Goal: Task Accomplishment & Management: Use online tool/utility

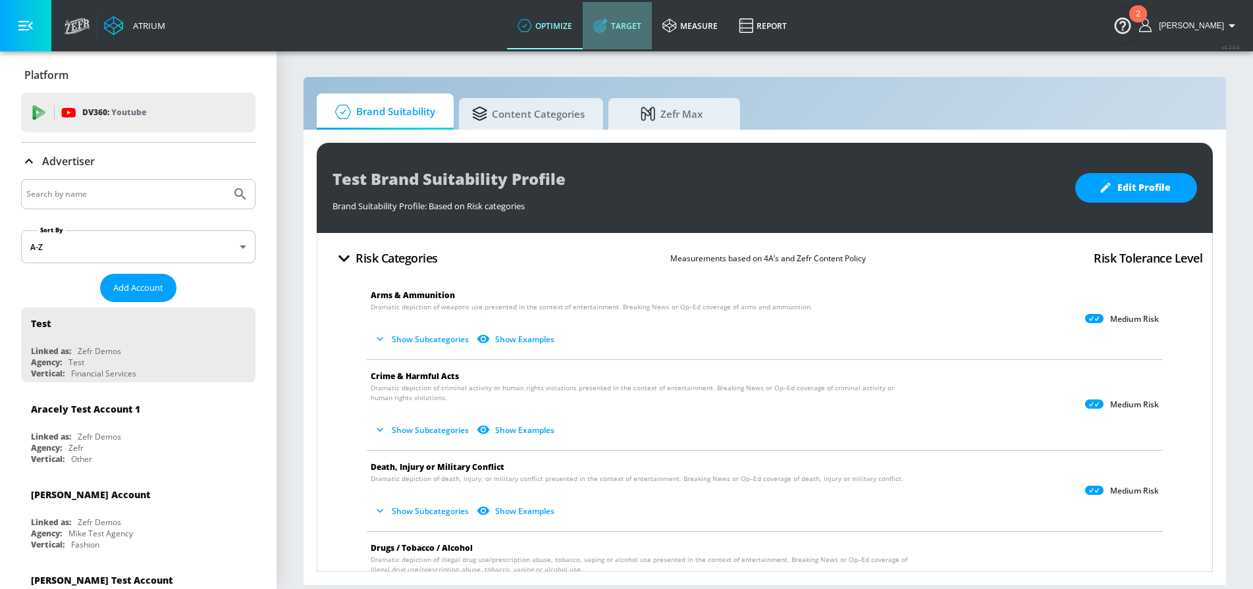
click at [649, 29] on link "Target" at bounding box center [617, 25] width 69 height 47
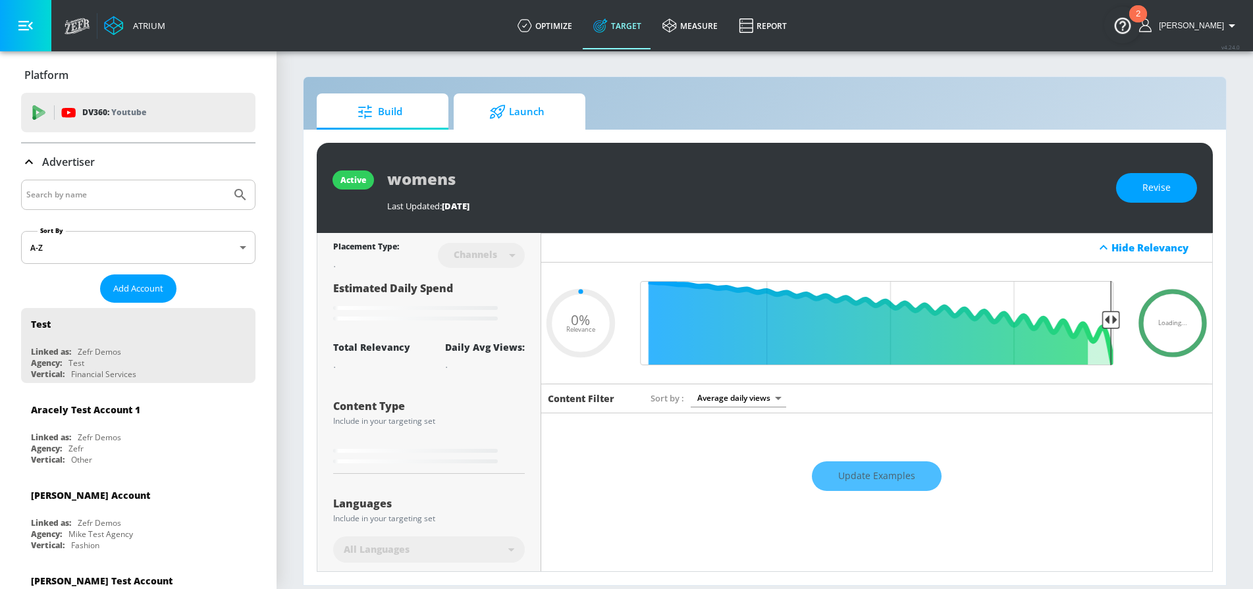
type input "0.05"
click at [521, 112] on span "Launch" at bounding box center [517, 112] width 100 height 32
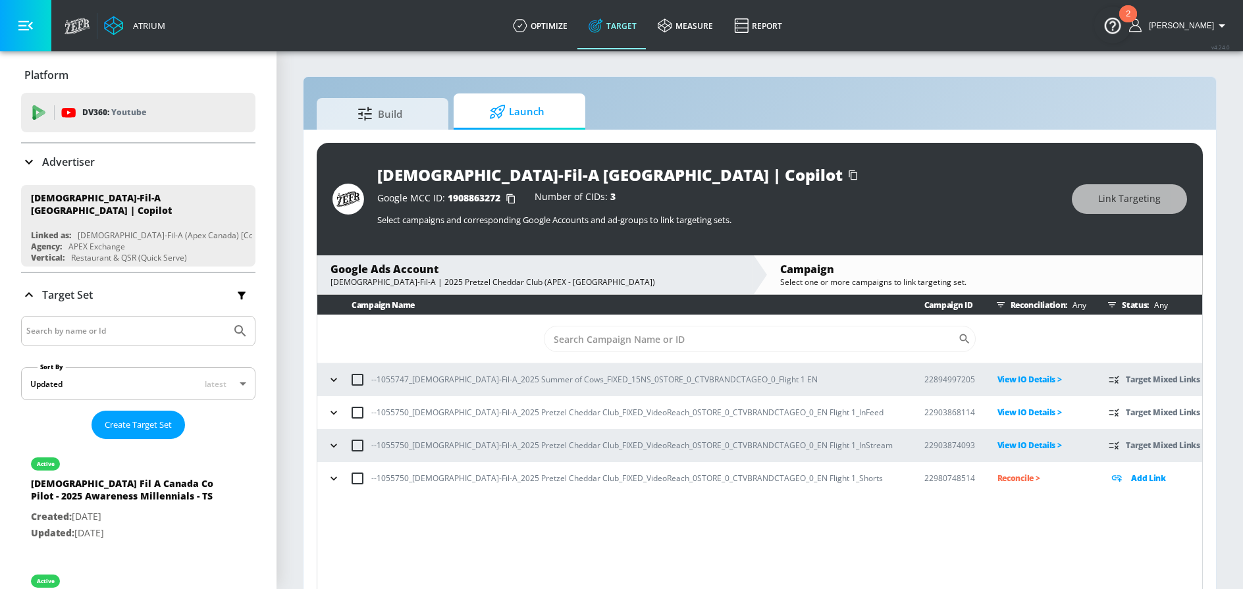
scroll to position [19, 0]
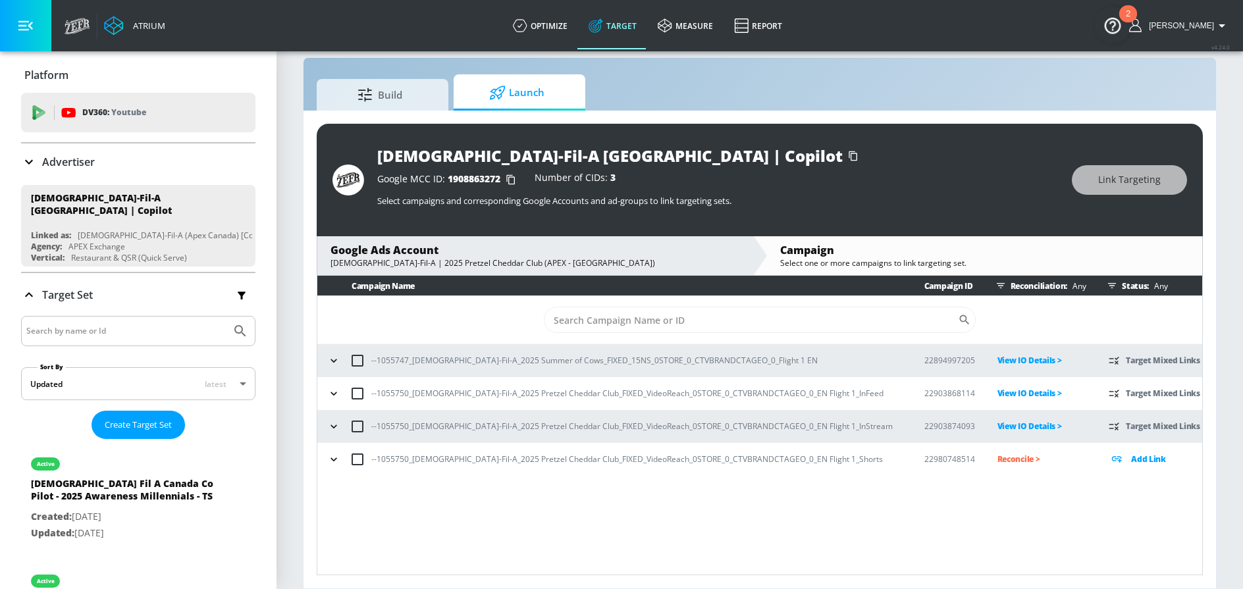
click at [332, 459] on icon "button" at bounding box center [333, 459] width 6 height 3
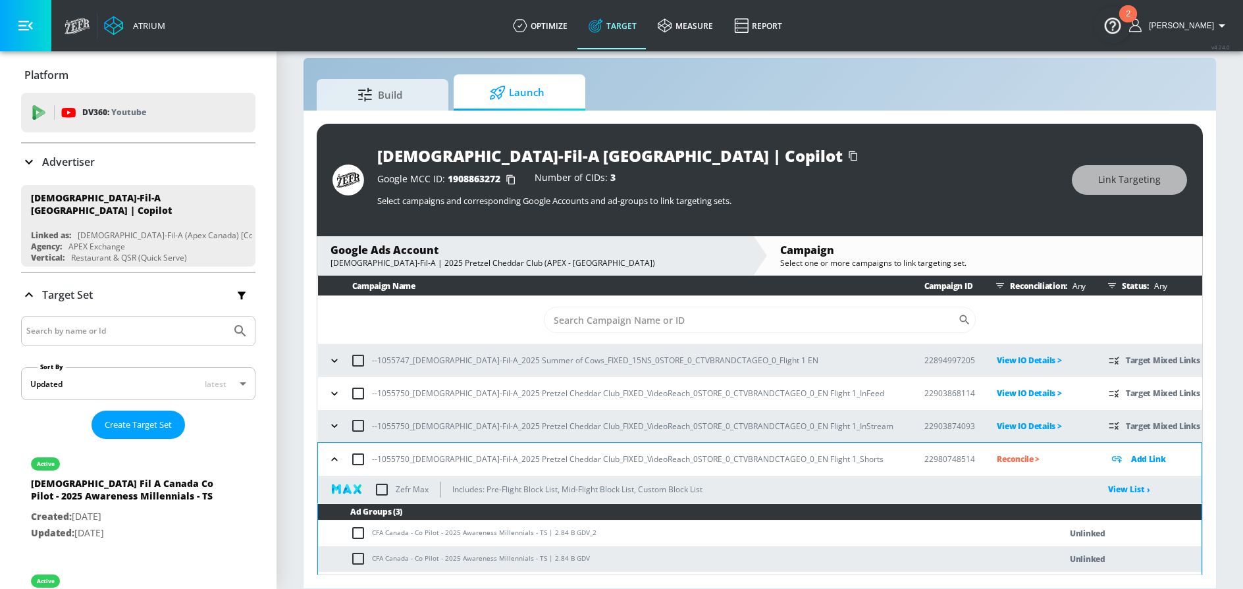
scroll to position [24, 0]
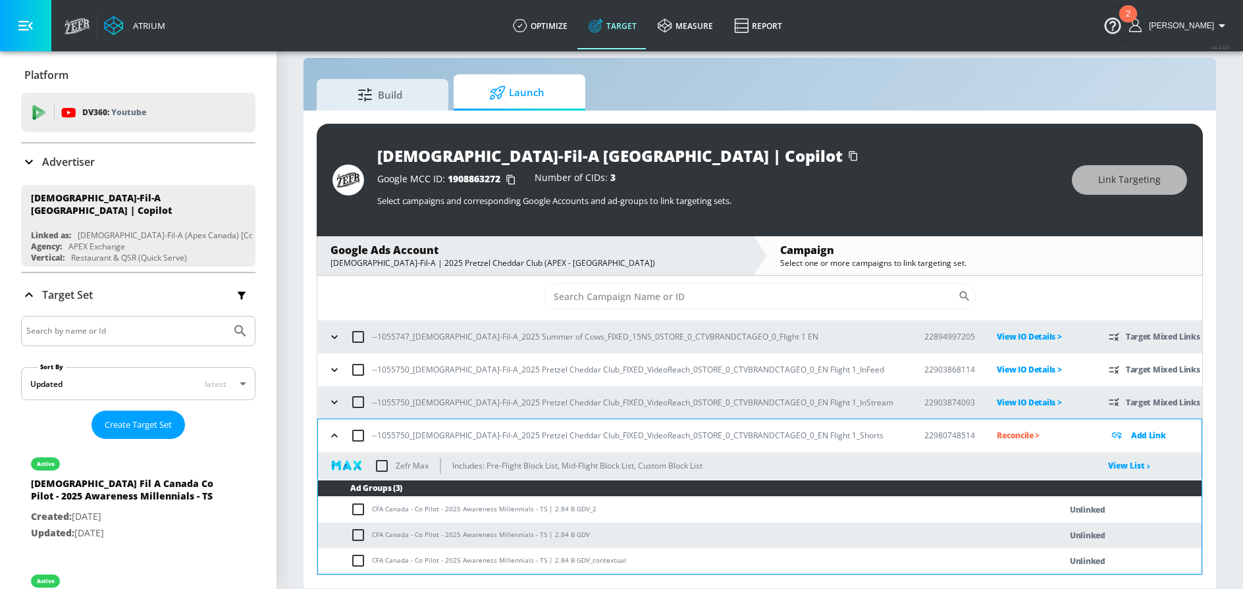
click at [361, 506] on input "checkbox" at bounding box center [361, 510] width 22 height 16
checkbox input "true"
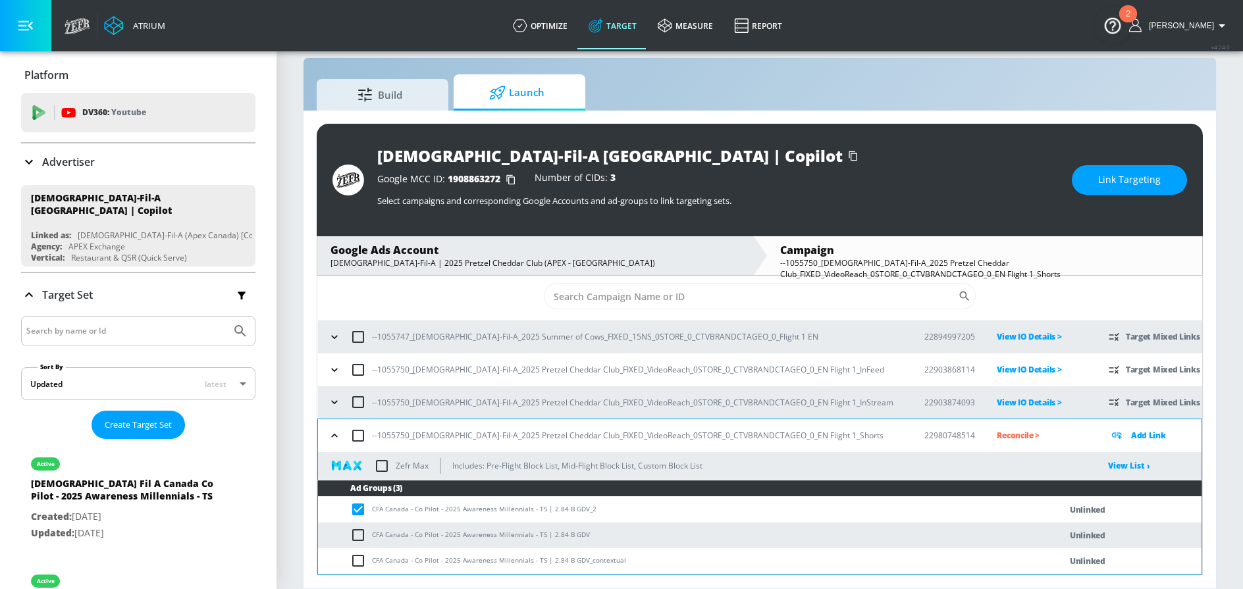
click at [359, 533] on input "checkbox" at bounding box center [361, 535] width 22 height 16
checkbox input "true"
click at [359, 555] on input "checkbox" at bounding box center [361, 561] width 22 height 16
checkbox input "true"
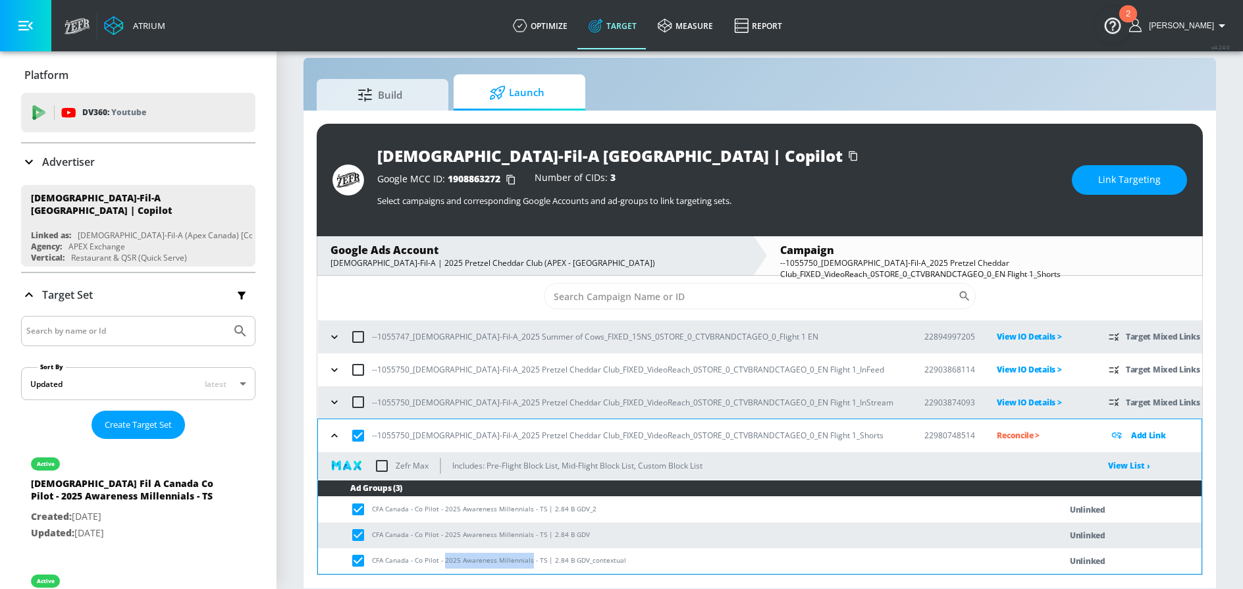
drag, startPoint x: 444, startPoint y: 562, endPoint x: 527, endPoint y: 561, distance: 83.0
click at [527, 562] on td "CFA Canada - Co Pilot - 2025 Awareness Millennials - TS | 2.84 B GDV_contextual" at bounding box center [676, 561] width 716 height 26
copy td "2025 Awareness Millennials"
click at [517, 562] on td "CFA Canada - Co Pilot - 2025 Awareness Millennials - TS | 2.84 B GDV_contextual" at bounding box center [676, 561] width 716 height 26
click at [1084, 194] on button "Link Targeting" at bounding box center [1129, 180] width 115 height 30
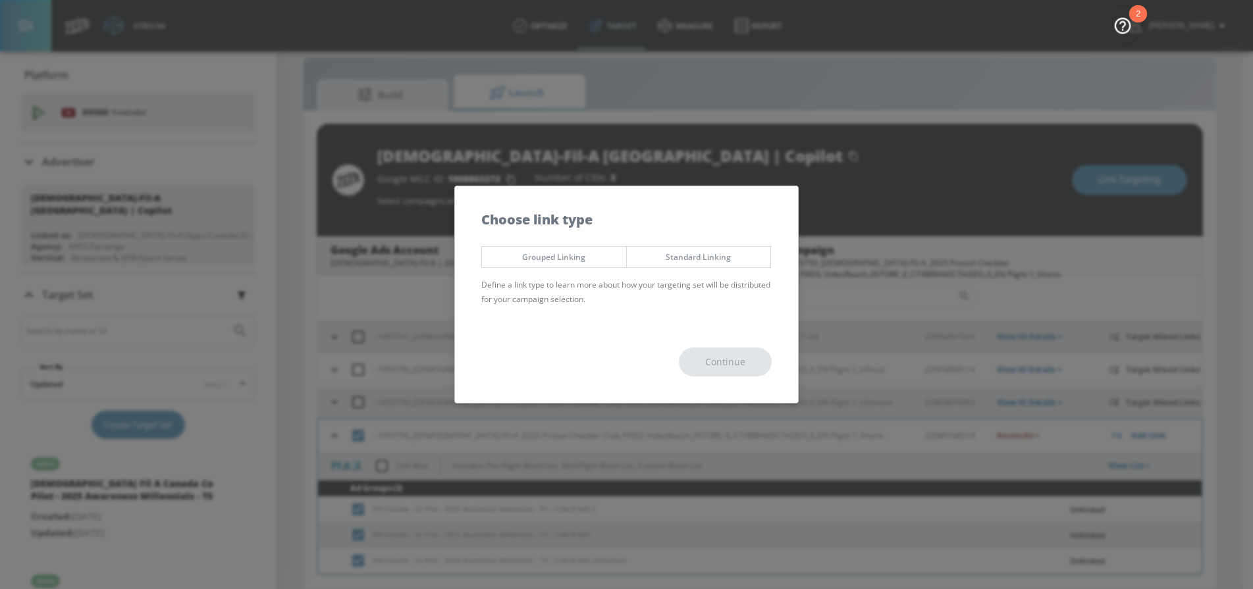
click at [556, 257] on span "Grouped Linking" at bounding box center [554, 257] width 124 height 14
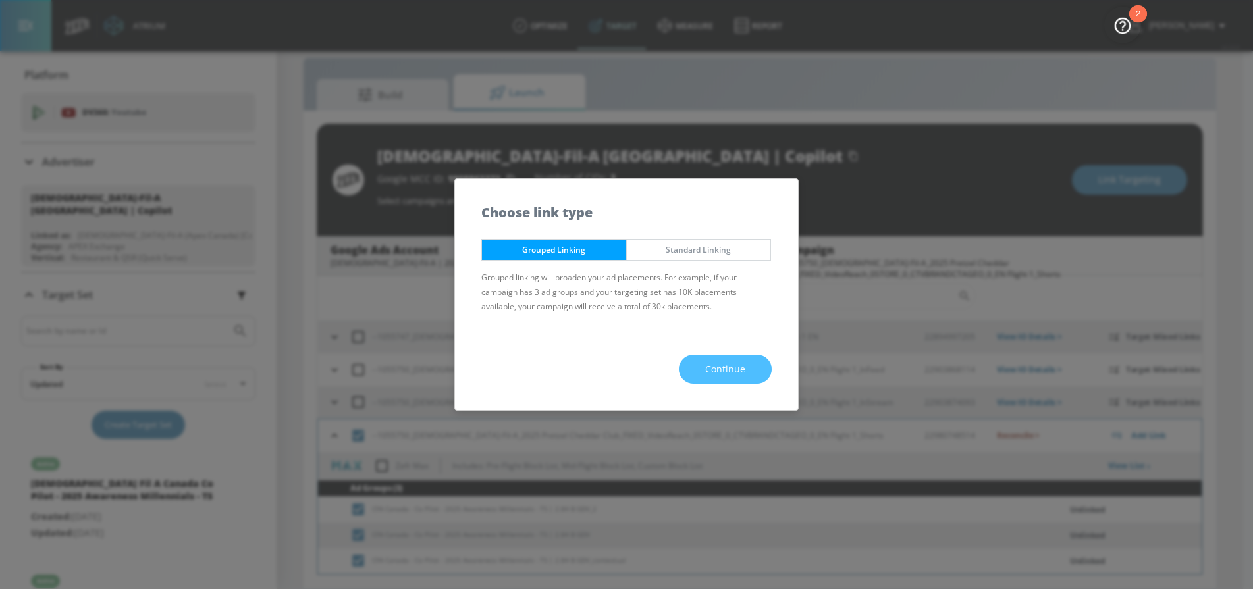
click at [707, 365] on span "Continue" at bounding box center [725, 369] width 40 height 16
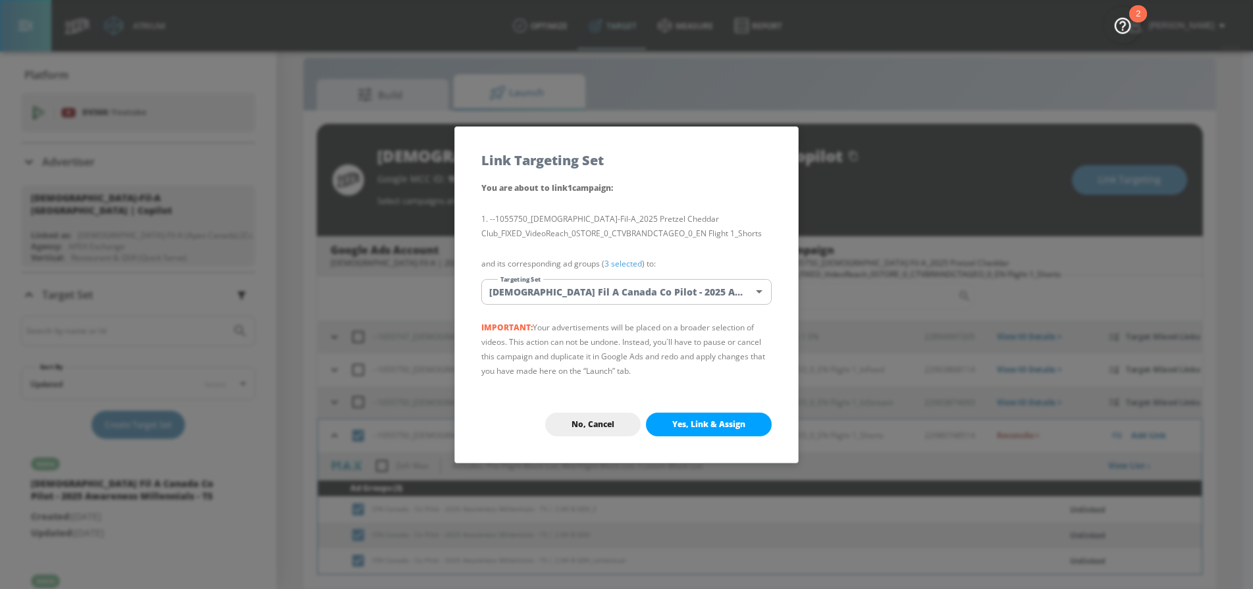
click at [572, 293] on body "Atrium optimize Target measure Report optimize Target measure Report v 4.24.0 […" at bounding box center [626, 285] width 1253 height 608
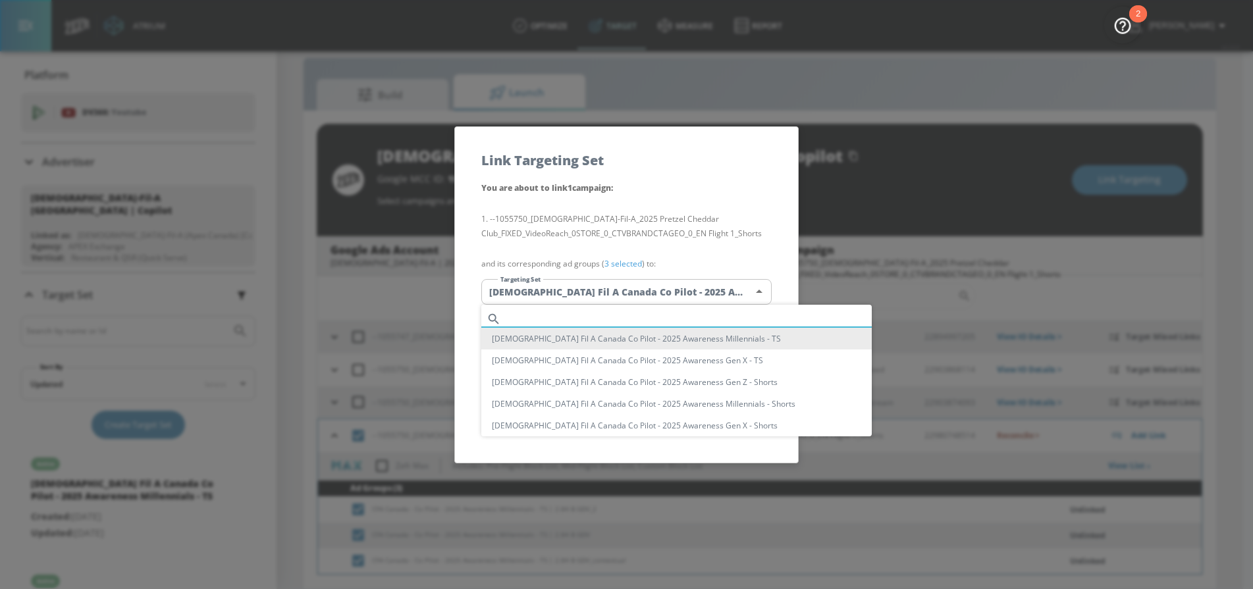
click at [587, 310] on input "text" at bounding box center [688, 319] width 365 height 18
paste input "2025 Awareness Millennials"
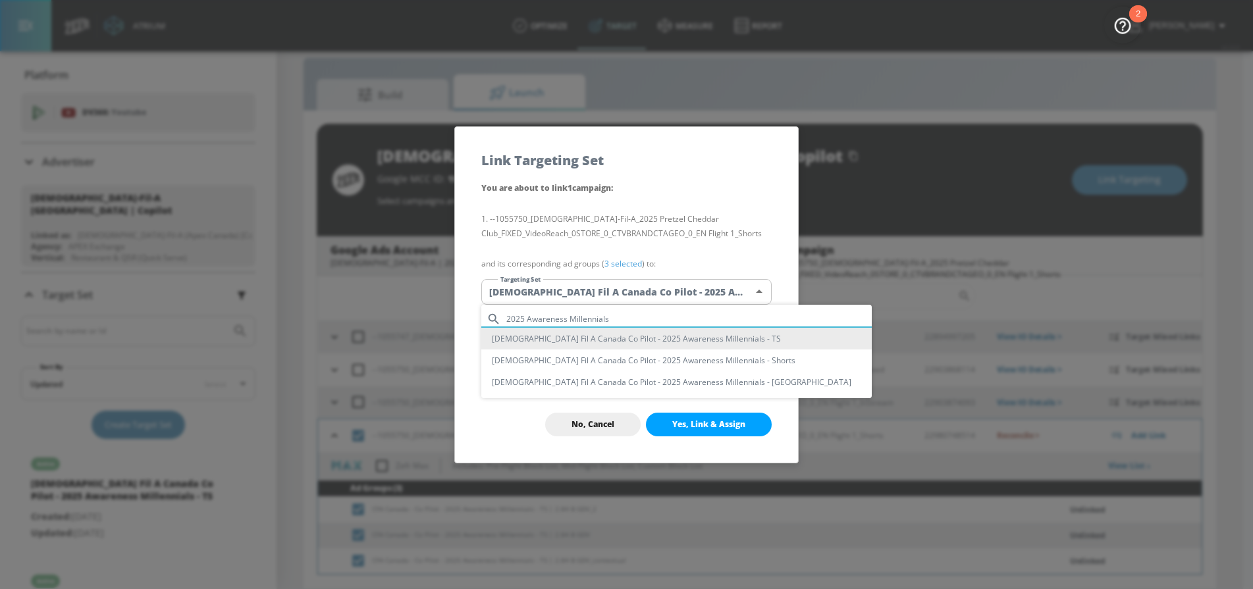
type input "2025 Awareness Millennials"
click at [539, 425] on div at bounding box center [626, 294] width 1253 height 589
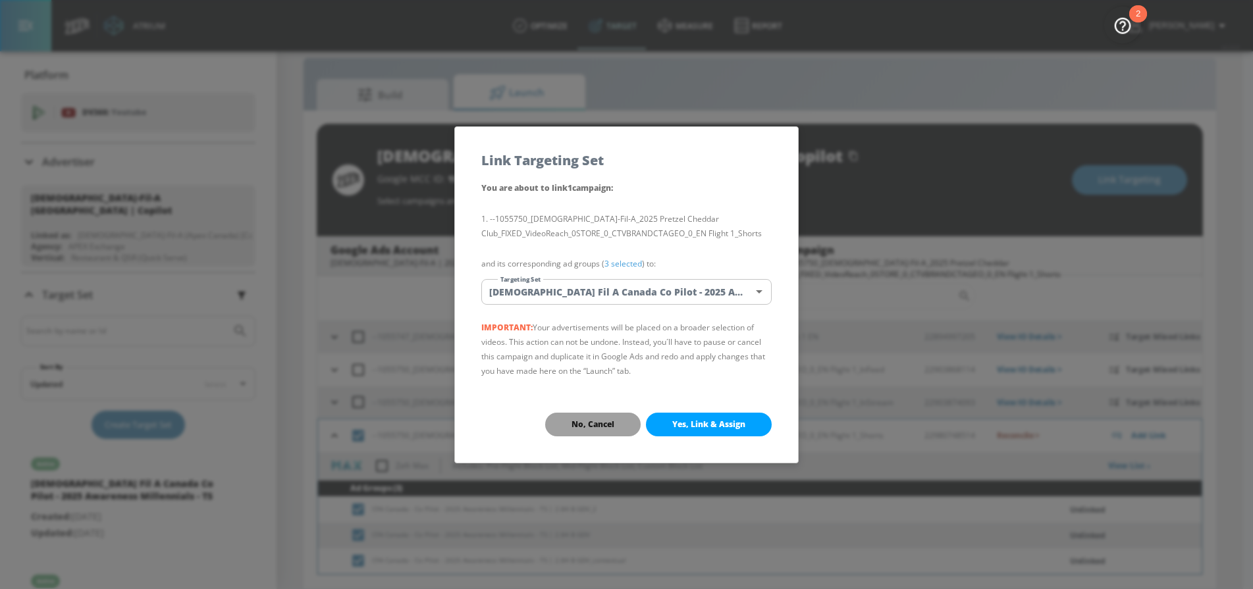
click at [574, 428] on span "No, Cancel" at bounding box center [592, 424] width 43 height 11
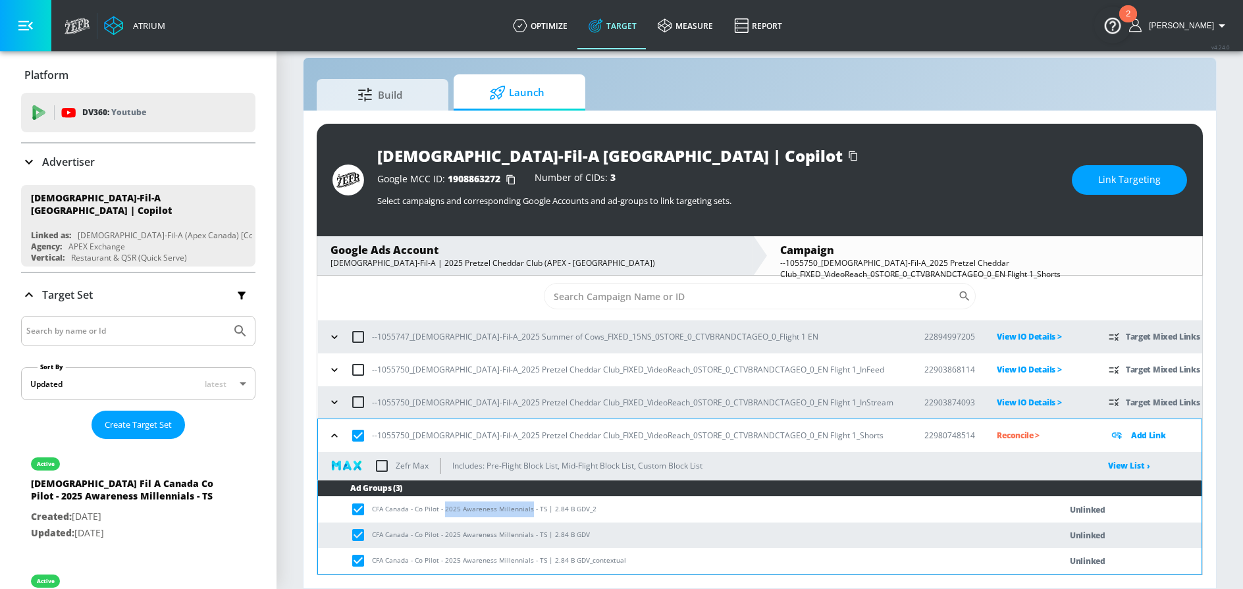
drag, startPoint x: 442, startPoint y: 510, endPoint x: 527, endPoint y: 510, distance: 84.3
click at [527, 510] on td "CFA Canada - Co Pilot - 2025 Awareness Millennials - TS | 2.84 B GDV_2" at bounding box center [676, 510] width 716 height 26
copy td "2025 Awareness Millennials"
click at [1090, 181] on button "Link Targeting" at bounding box center [1129, 180] width 115 height 30
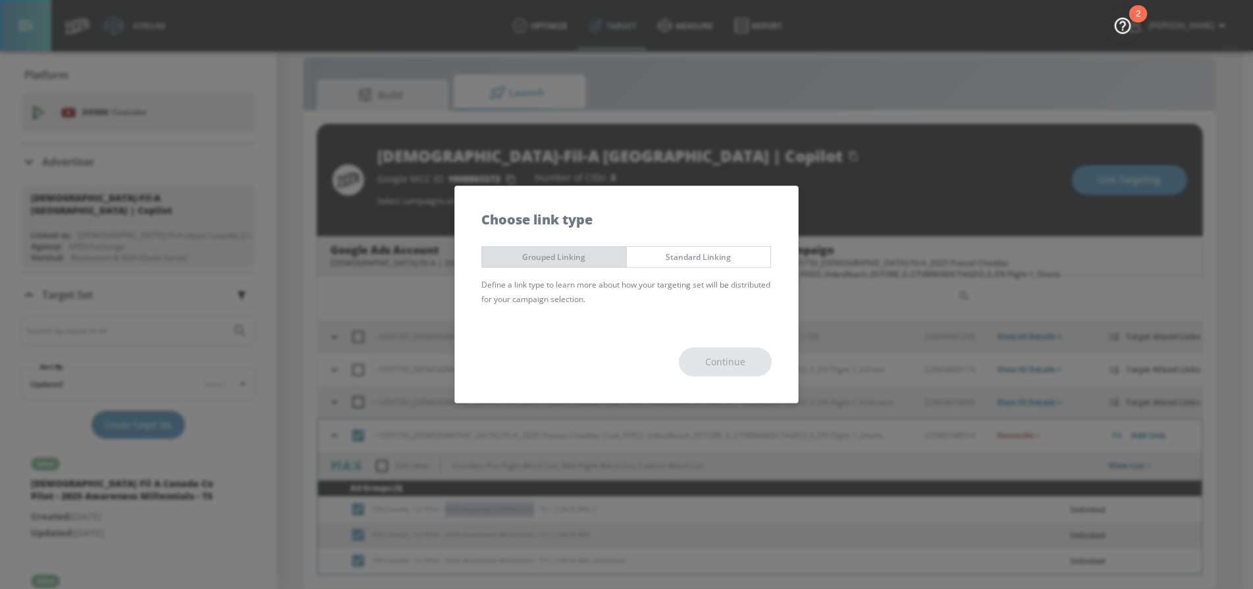
click at [588, 265] on button "Grouped Linking" at bounding box center [553, 257] width 145 height 22
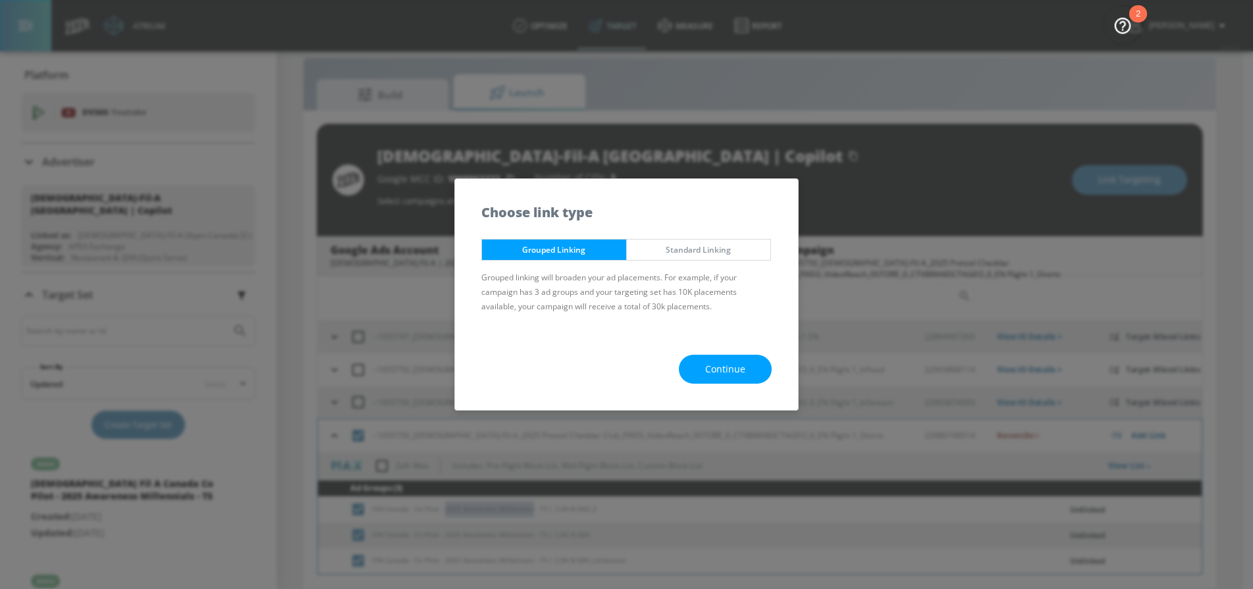
click at [700, 363] on button "Continue" at bounding box center [725, 370] width 93 height 30
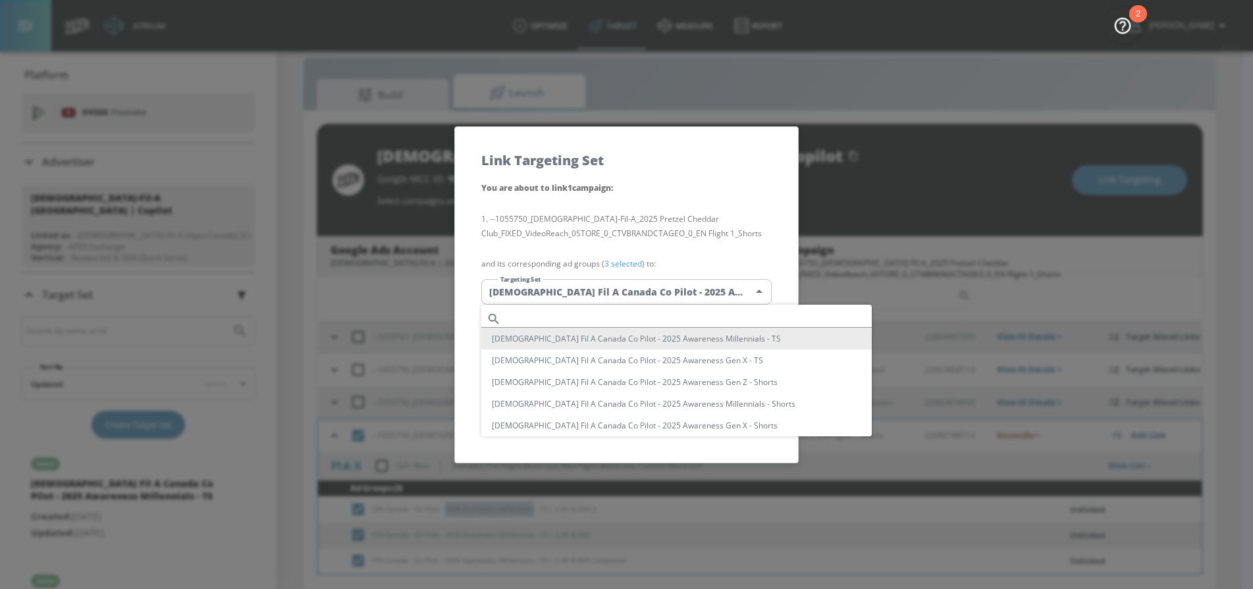
click at [611, 296] on body "Atrium optimize Target measure Report optimize Target measure Report v 4.24.0 […" at bounding box center [626, 285] width 1253 height 608
click at [583, 317] on input "text" at bounding box center [688, 319] width 365 height 18
paste input "2025 Awareness Millennials"
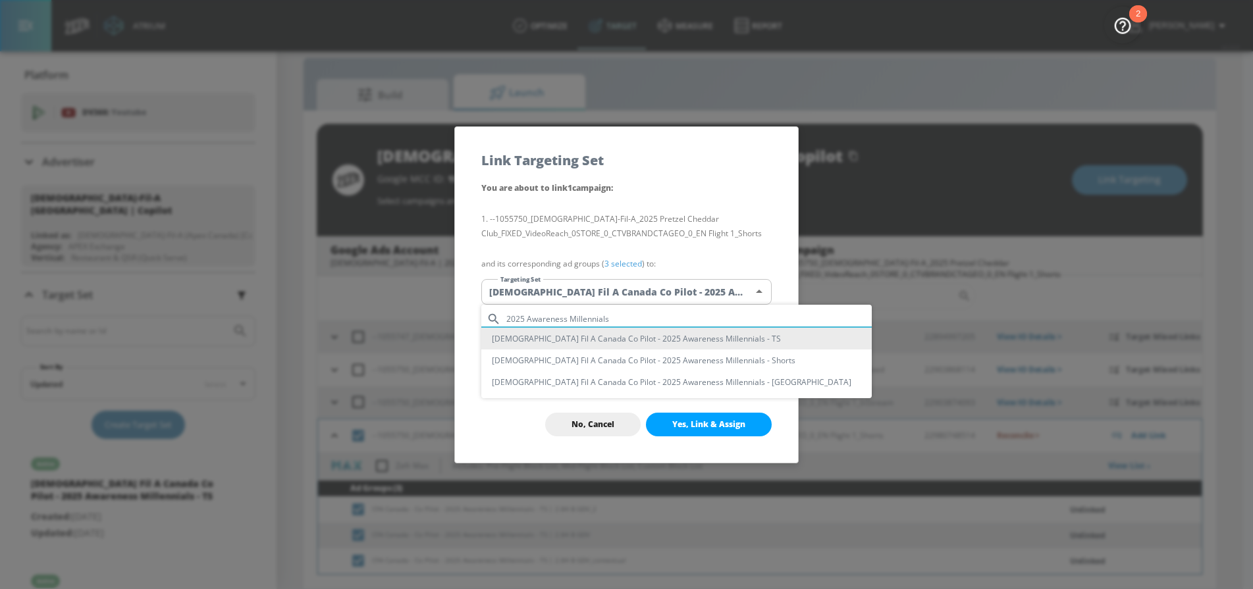
type input "2025 Awareness Millennials"
click at [680, 356] on li "[DEMOGRAPHIC_DATA] Fil A Canada Co Pilot - 2025 Awareness Millennials - Shorts" at bounding box center [676, 361] width 390 height 22
type input "166f8558-fe07-4302-af06-747260161c73"
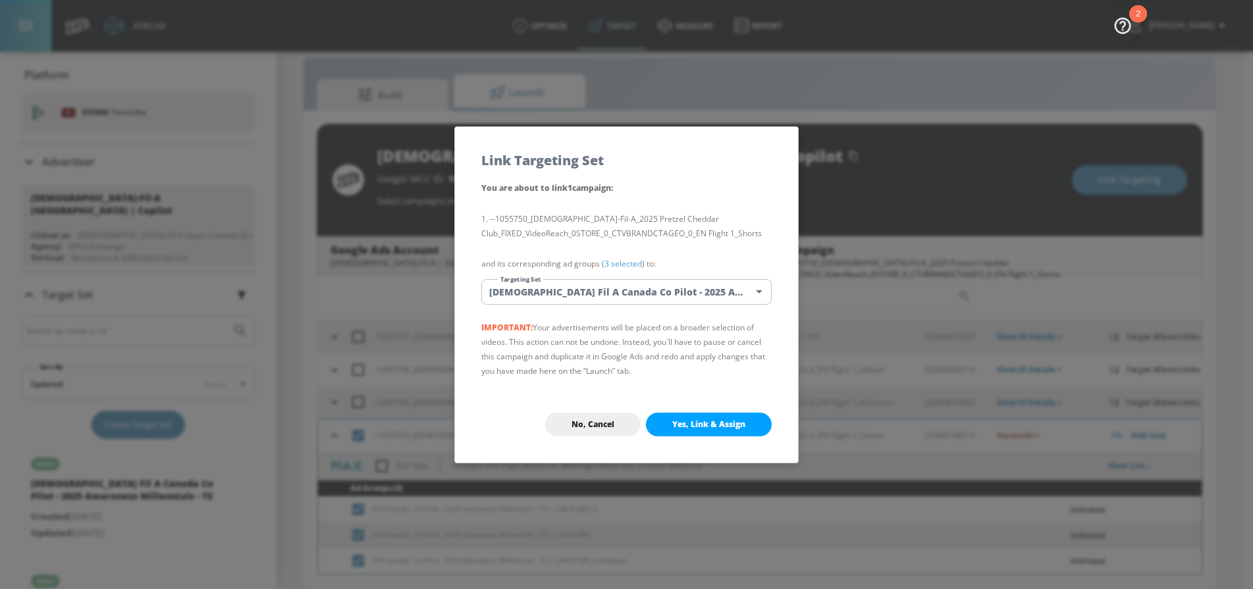
click at [696, 419] on span "Yes, Link & Assign" at bounding box center [708, 424] width 73 height 11
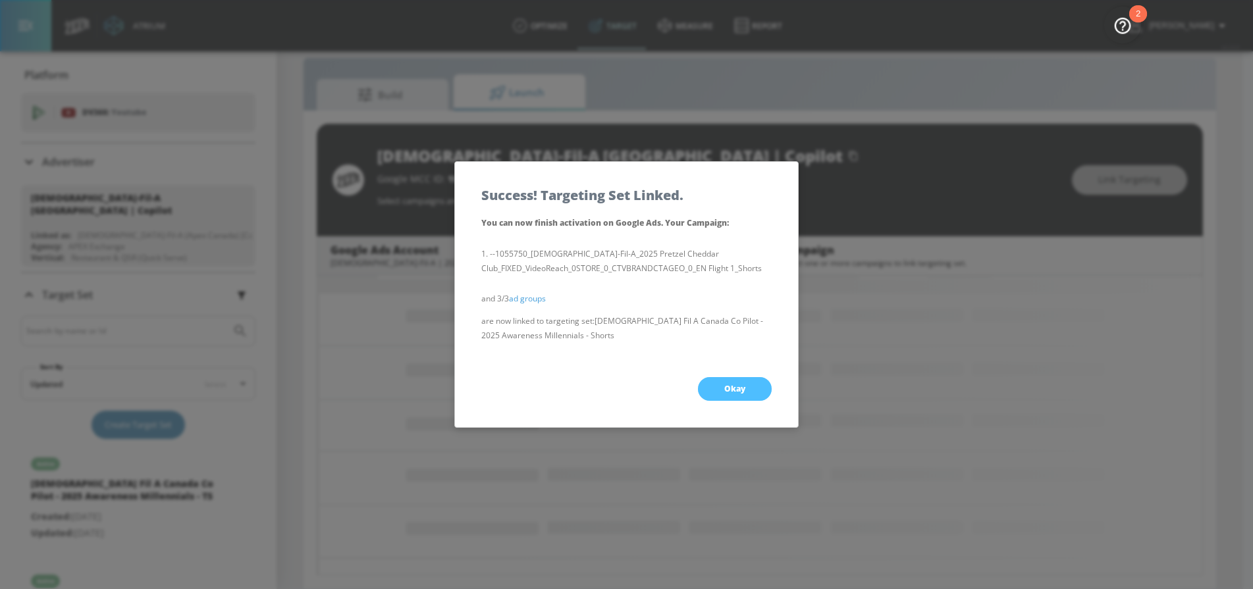
click at [720, 385] on button "Okay" at bounding box center [735, 389] width 74 height 24
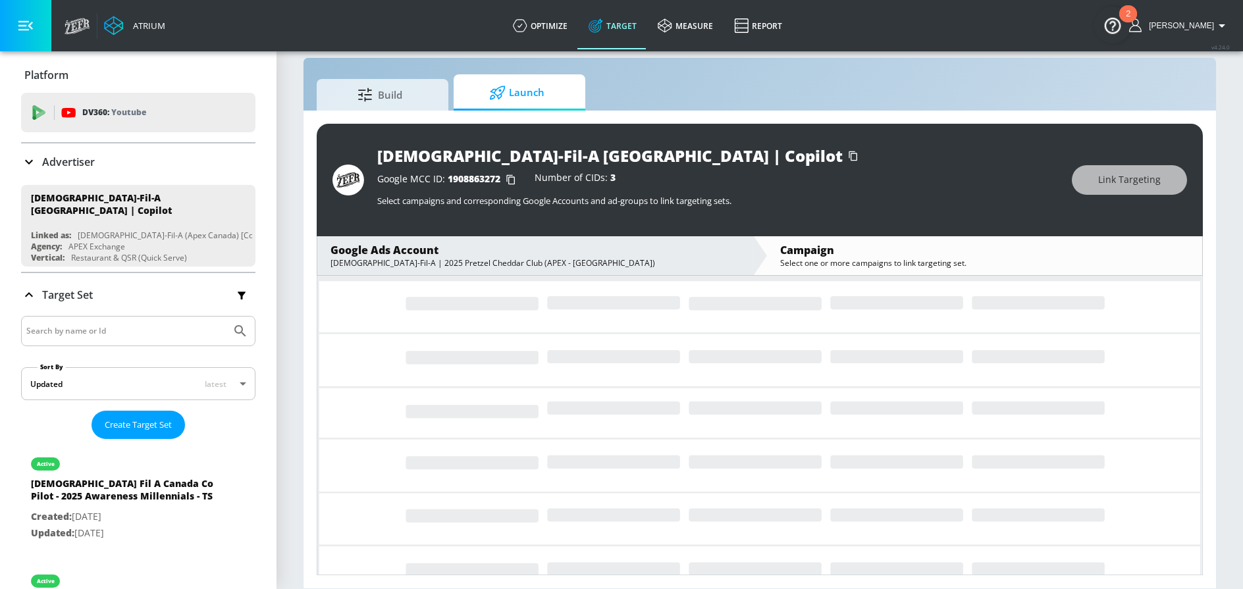
scroll to position [0, 0]
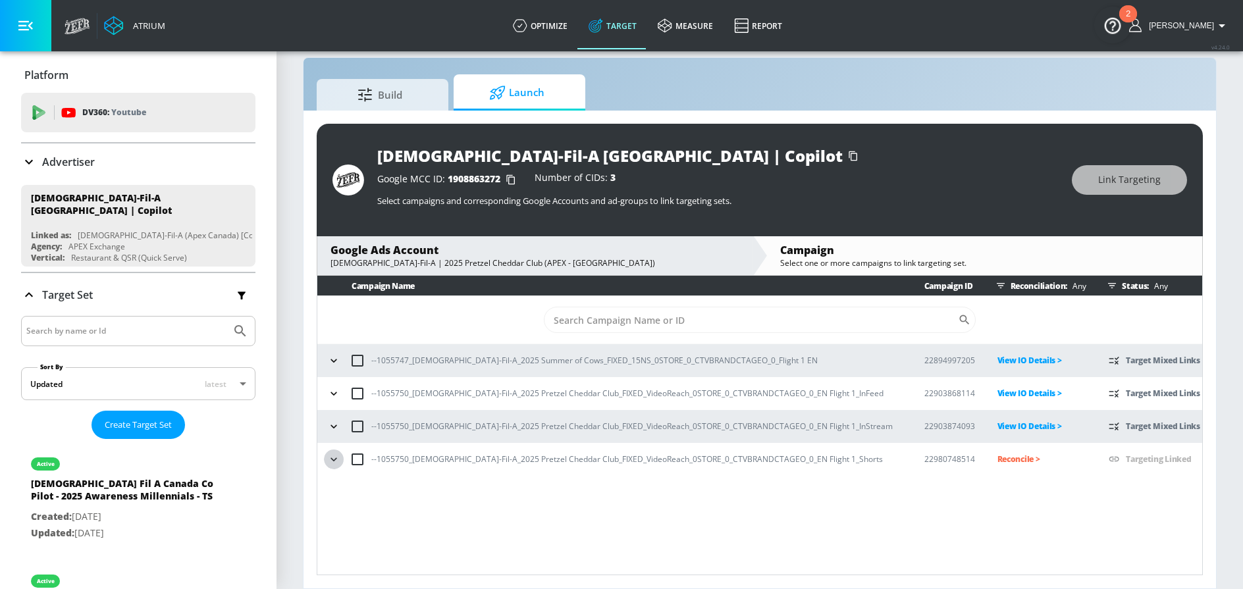
click at [337, 458] on icon "button" at bounding box center [333, 459] width 13 height 13
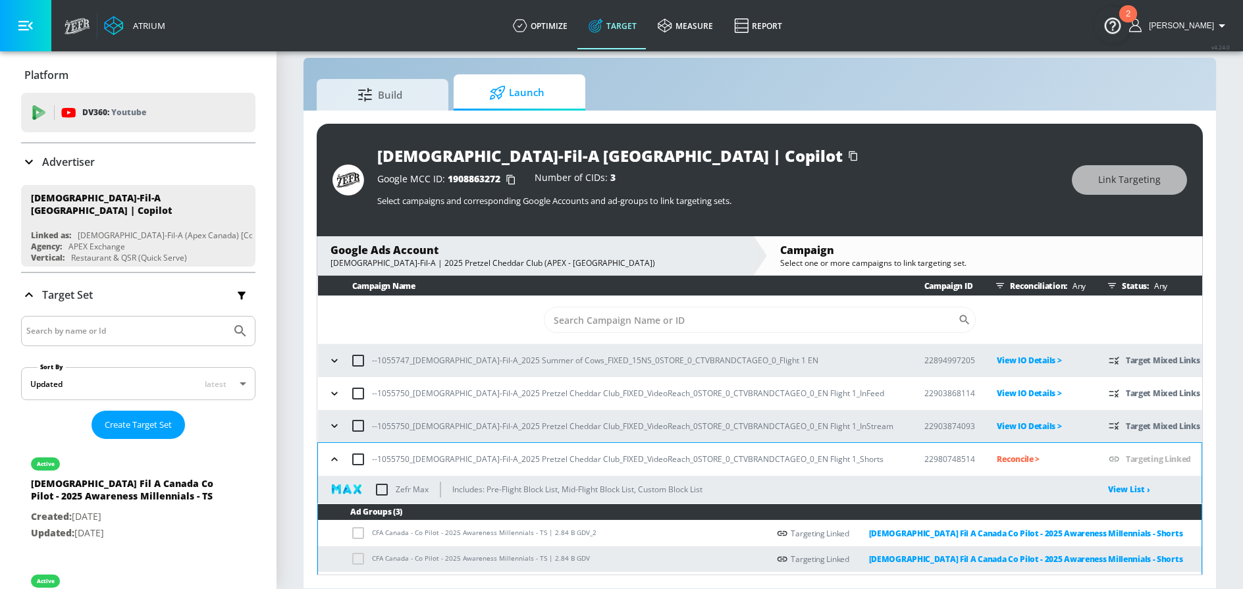
scroll to position [24, 0]
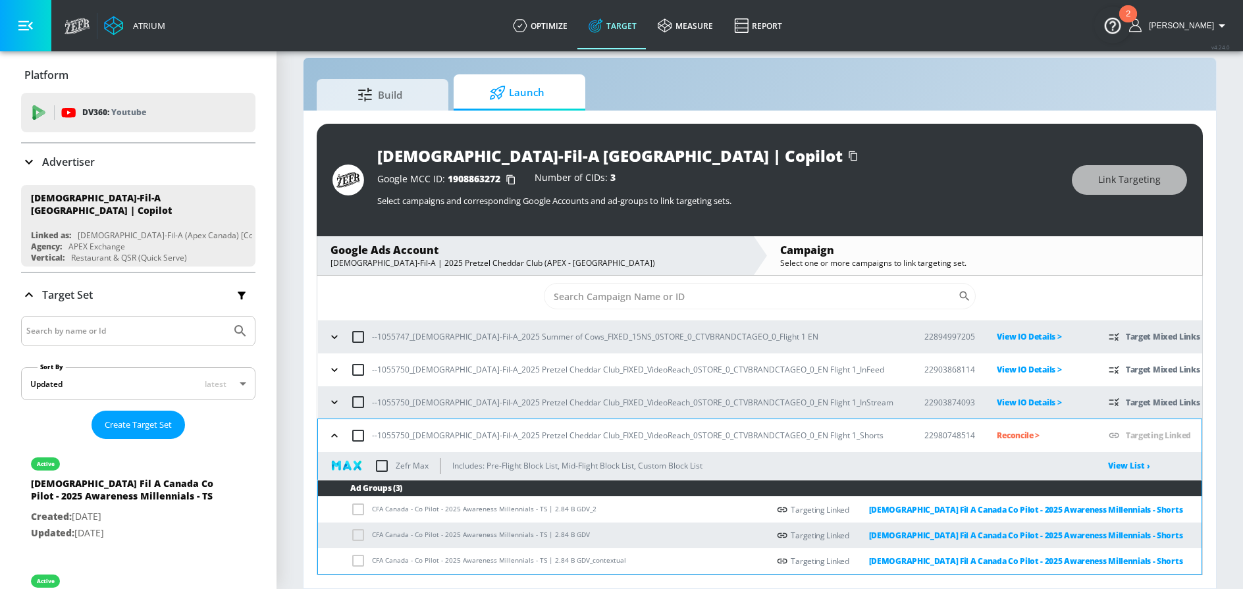
click at [332, 434] on icon "button" at bounding box center [334, 435] width 13 height 13
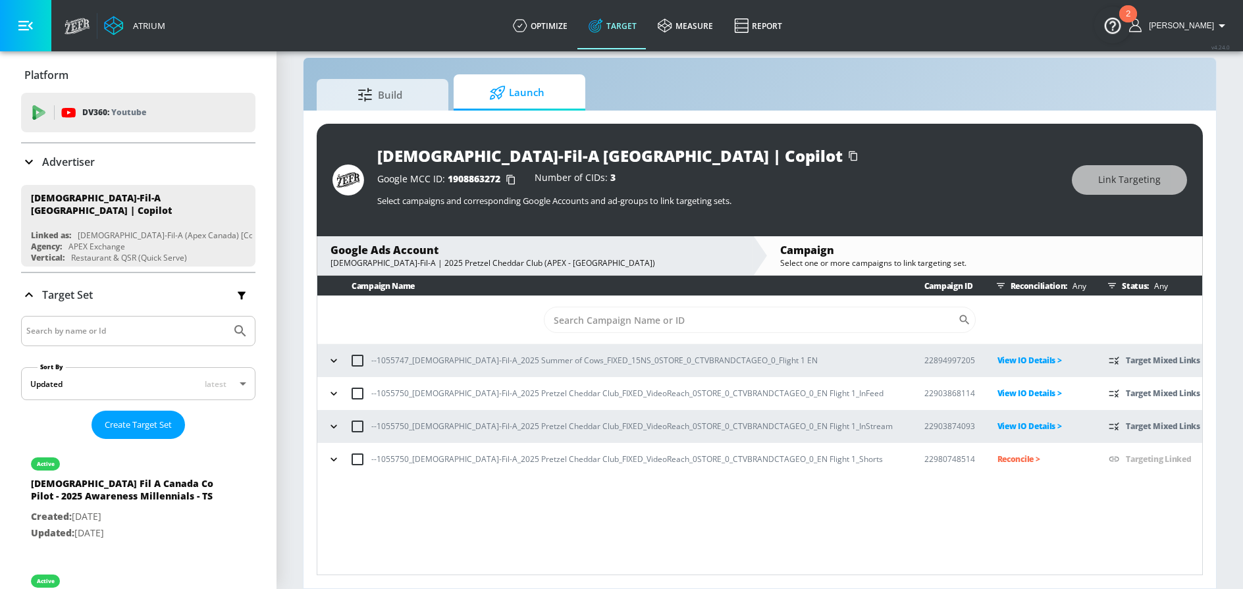
scroll to position [0, 0]
click at [997, 457] on p "Reconcile >" at bounding box center [1042, 459] width 91 height 15
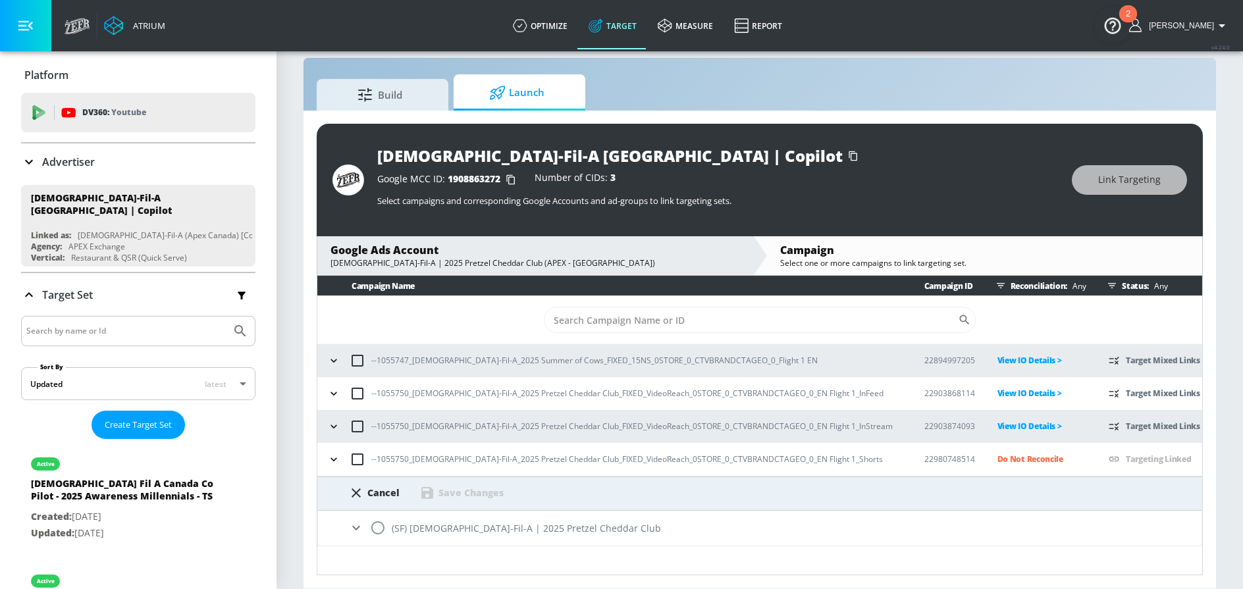
click at [377, 525] on input "radio" at bounding box center [378, 528] width 28 height 28
radio input "true"
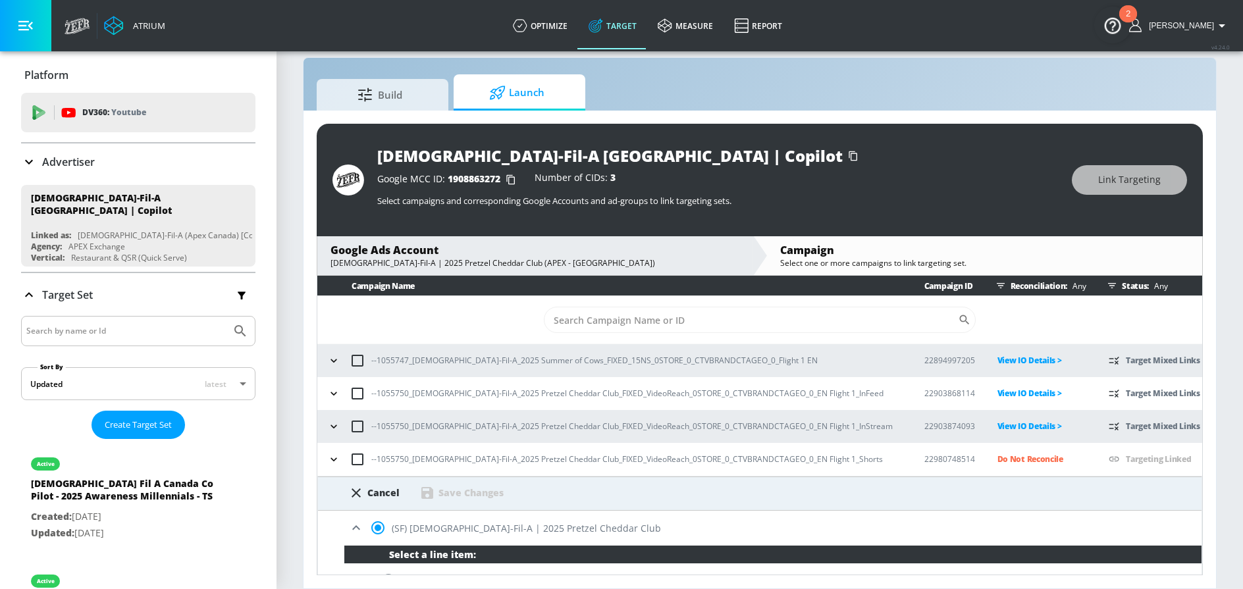
scroll to position [164, 0]
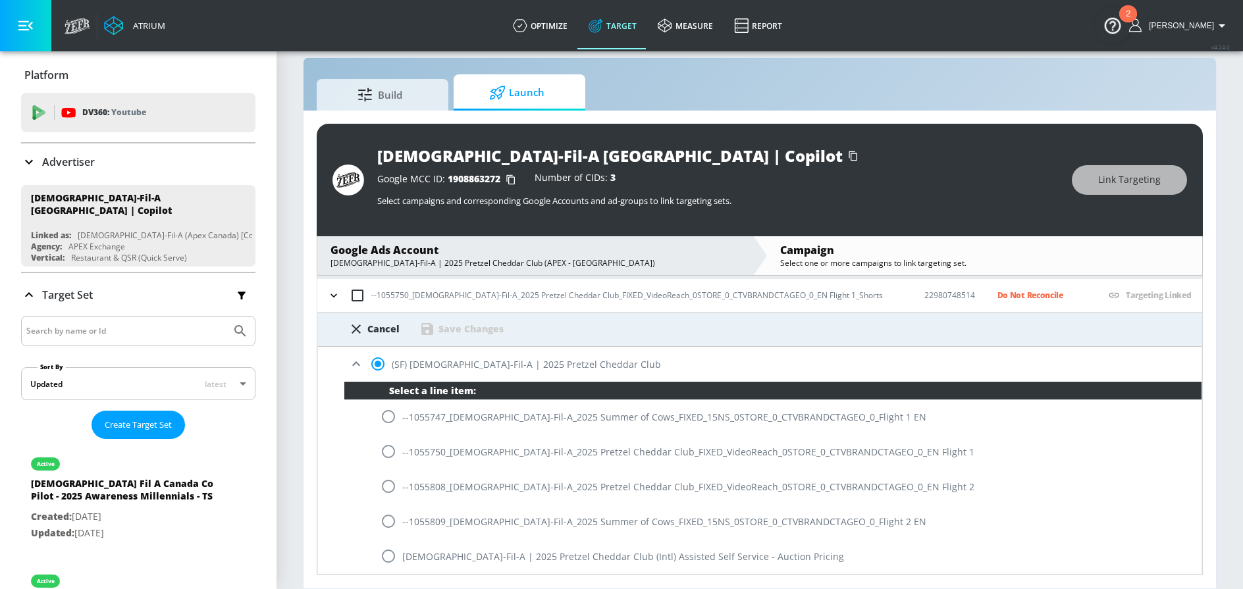
click at [389, 451] on input "radio" at bounding box center [389, 452] width 28 height 28
radio input "true"
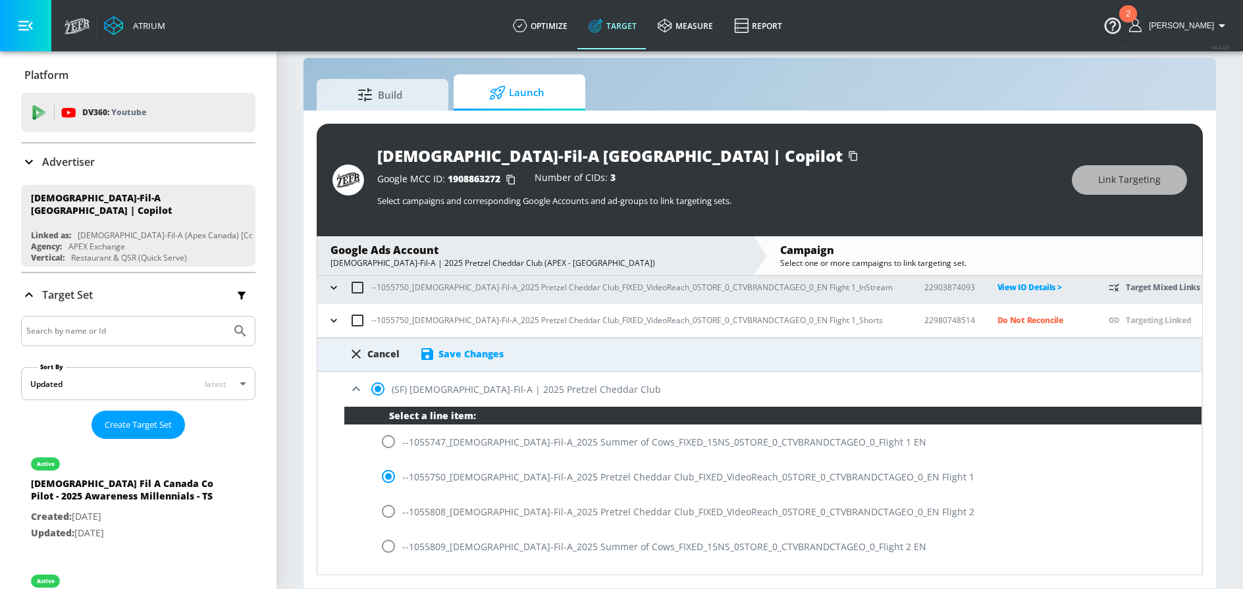
scroll to position [134, 0]
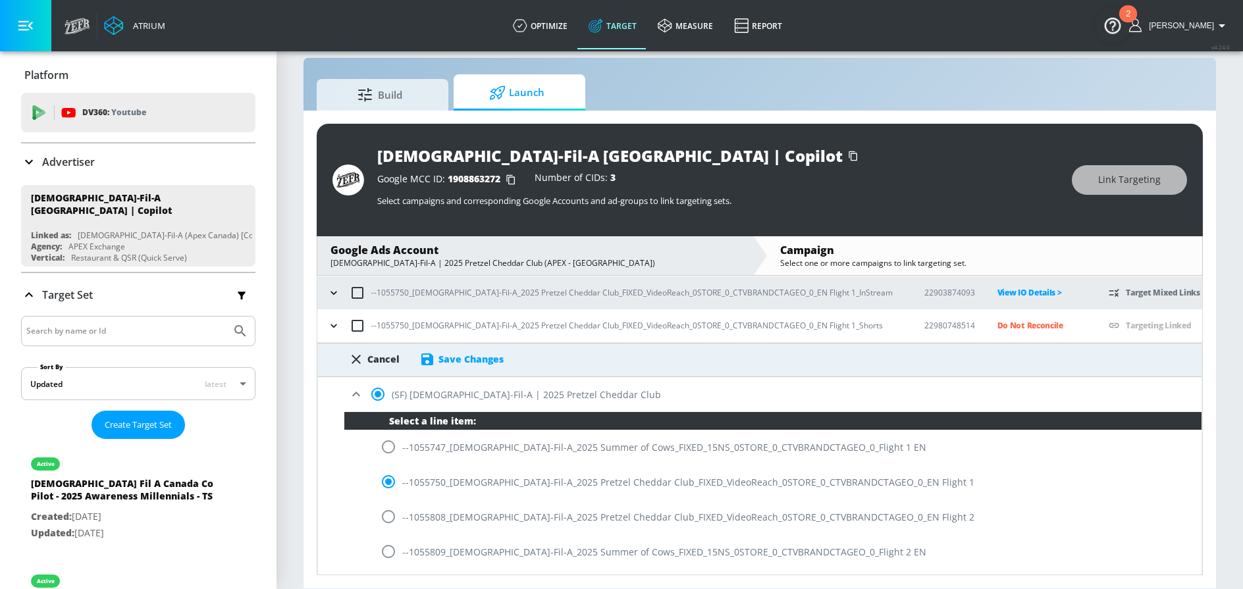
click at [492, 359] on div "Save Changes" at bounding box center [470, 359] width 65 height 13
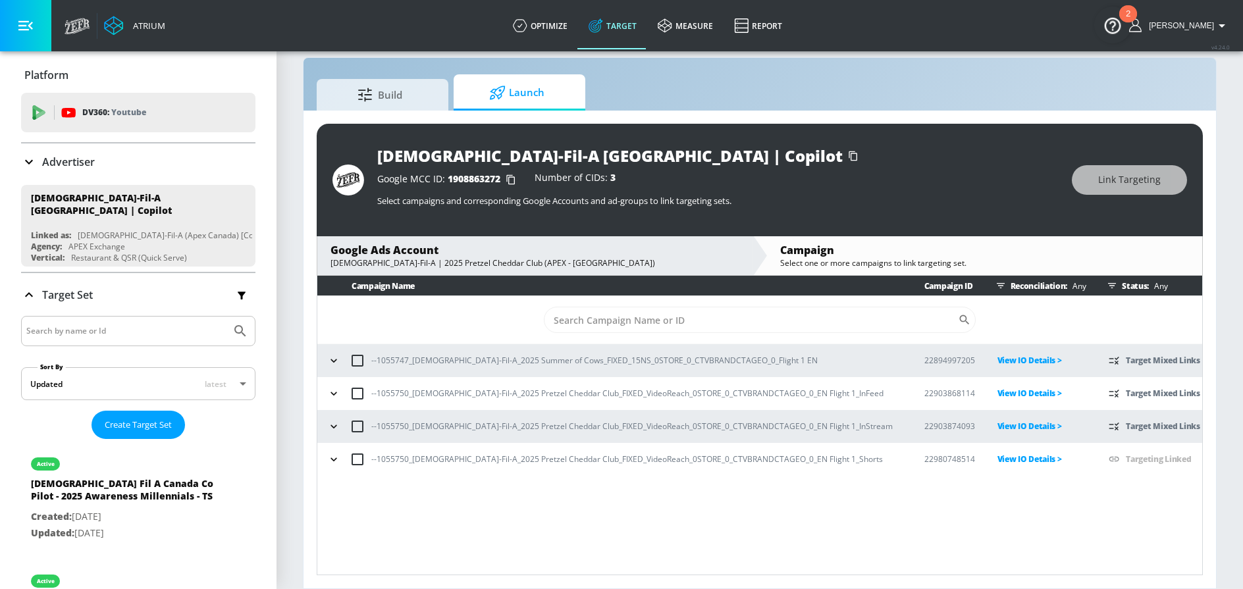
scroll to position [0, 0]
click at [334, 432] on icon "button" at bounding box center [333, 426] width 13 height 13
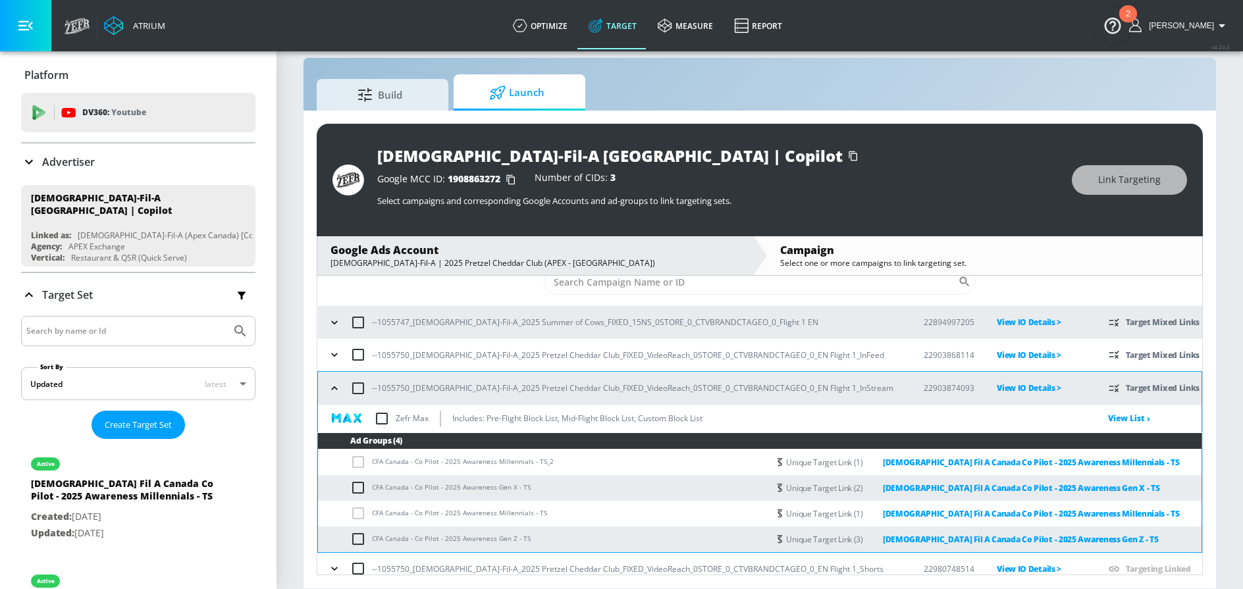
scroll to position [36, 0]
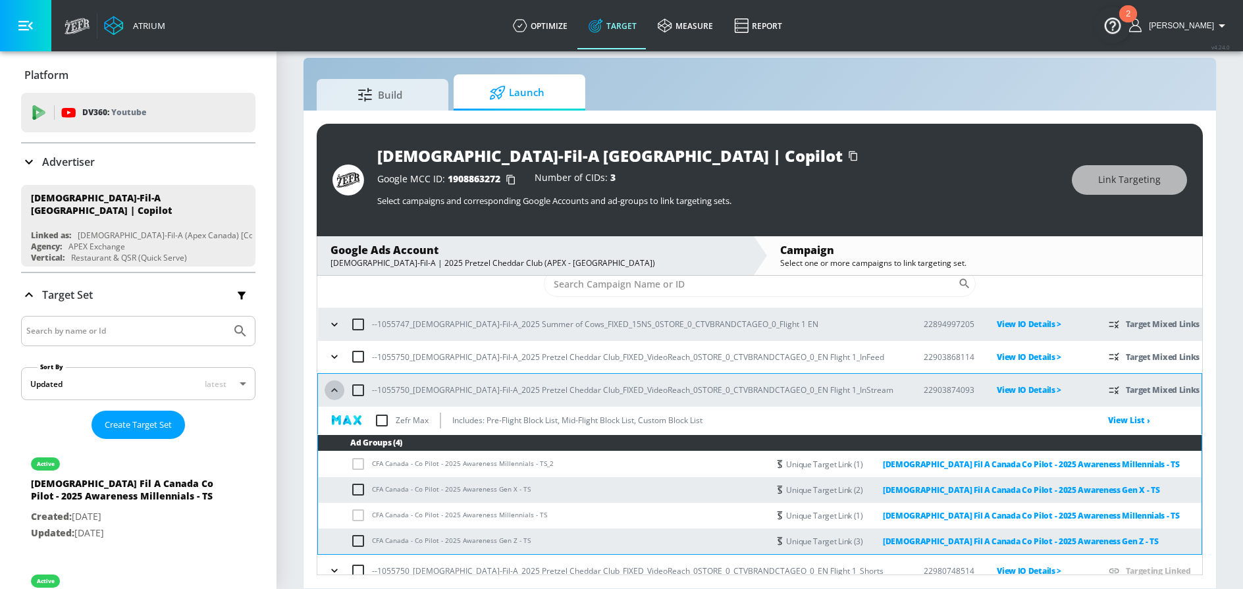
click at [334, 395] on icon "button" at bounding box center [334, 390] width 13 height 13
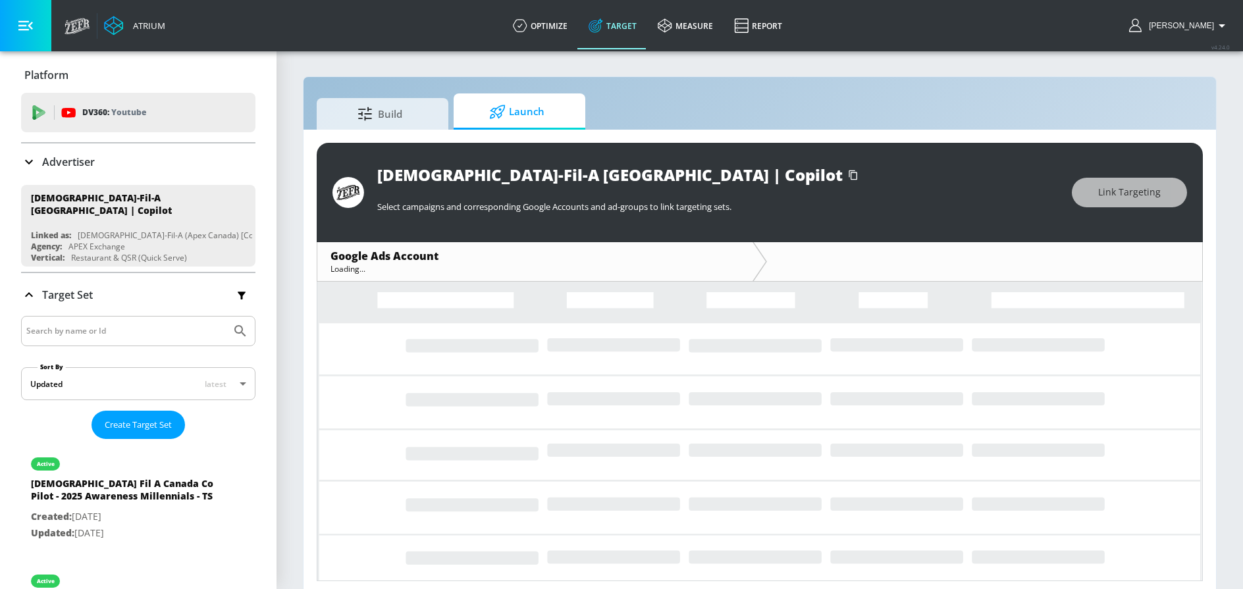
scroll to position [6, 0]
